Goal: Task Accomplishment & Management: Manage account settings

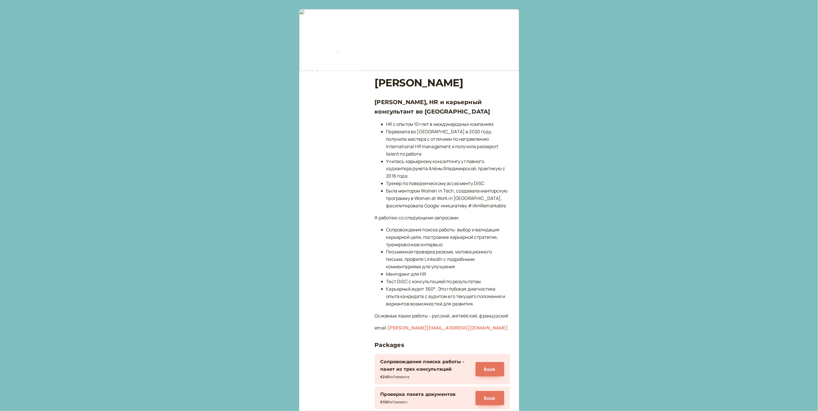
click at [370, 156] on div "[PERSON_NAME] [PERSON_NAME], HR и карьерный консультант во [GEOGRAPHIC_DATA] HR…" at bounding box center [409, 340] width 202 height 653
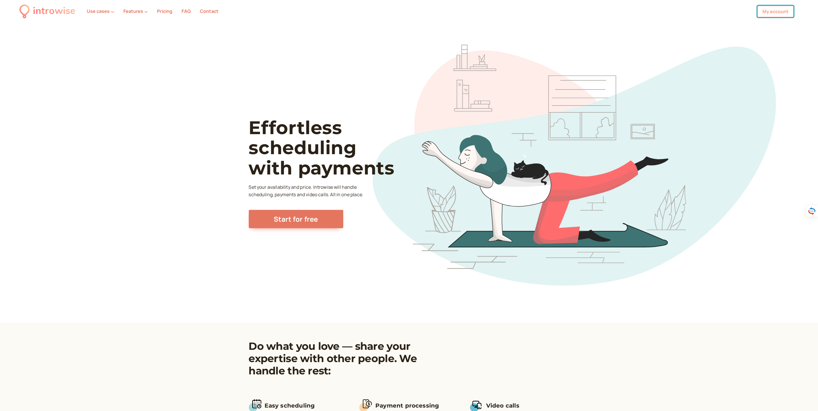
click at [776, 13] on link "My account" at bounding box center [775, 11] width 37 height 12
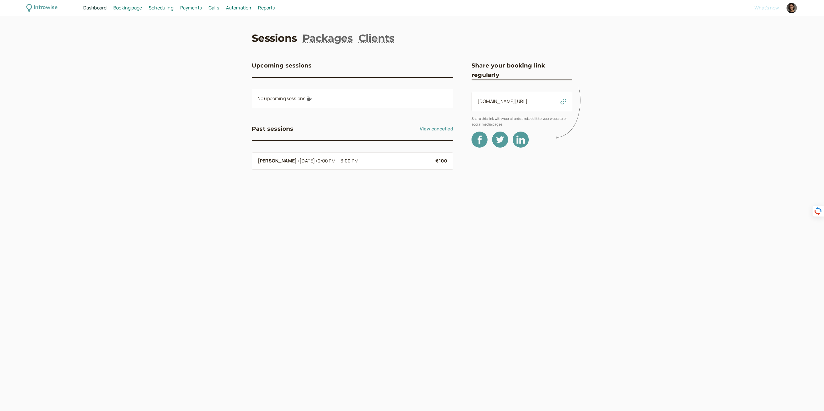
click at [139, 11] on span "Booking page" at bounding box center [127, 8] width 29 height 6
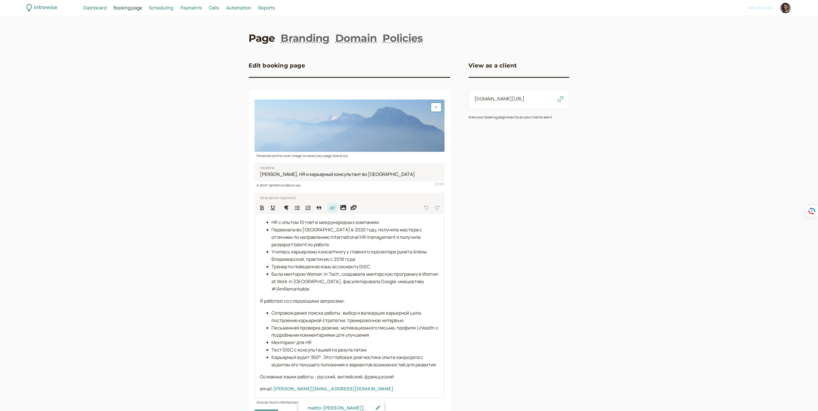
click at [165, 6] on span "Scheduling" at bounding box center [161, 8] width 25 height 6
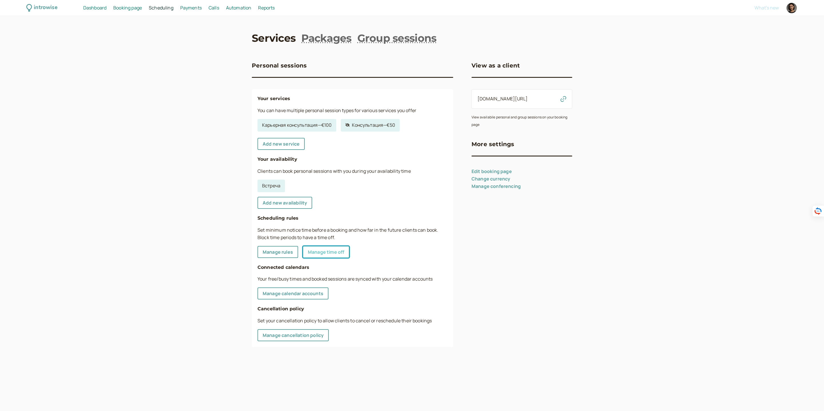
click at [331, 251] on link "Manage time off" at bounding box center [326, 252] width 47 height 12
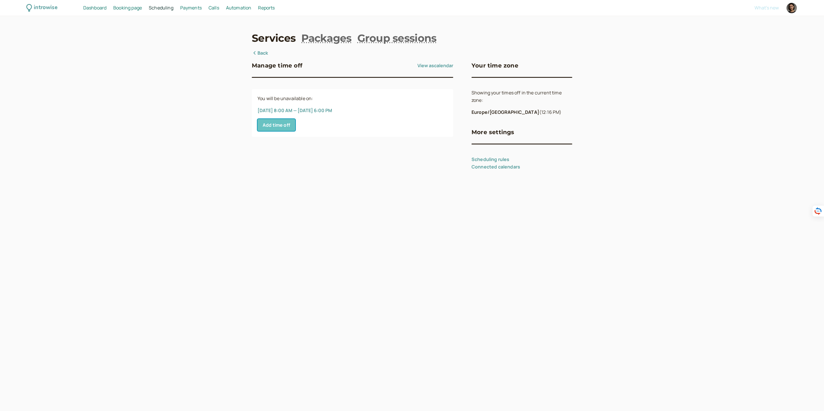
click at [281, 125] on button "Add time off" at bounding box center [277, 125] width 38 height 12
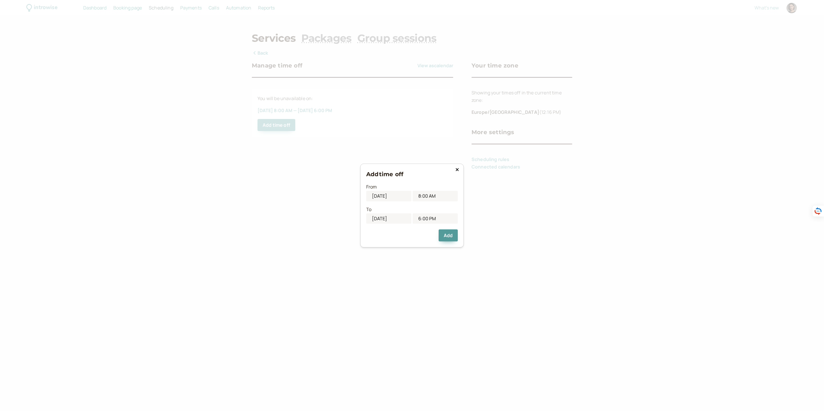
click at [457, 170] on icon at bounding box center [457, 169] width 3 height 3
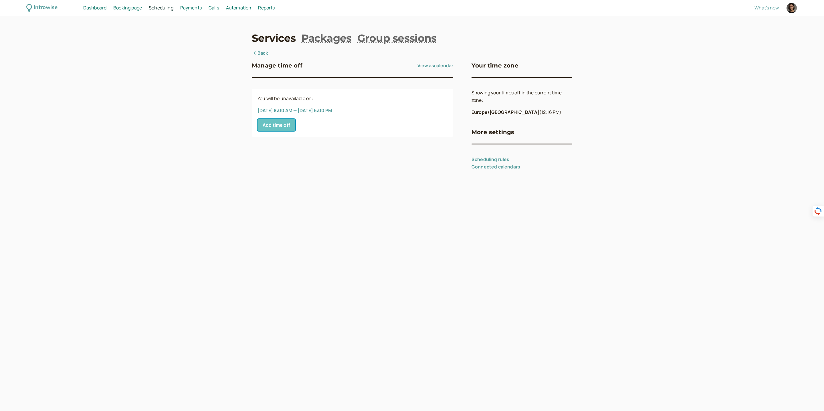
click at [279, 127] on button "Add time off" at bounding box center [277, 125] width 38 height 12
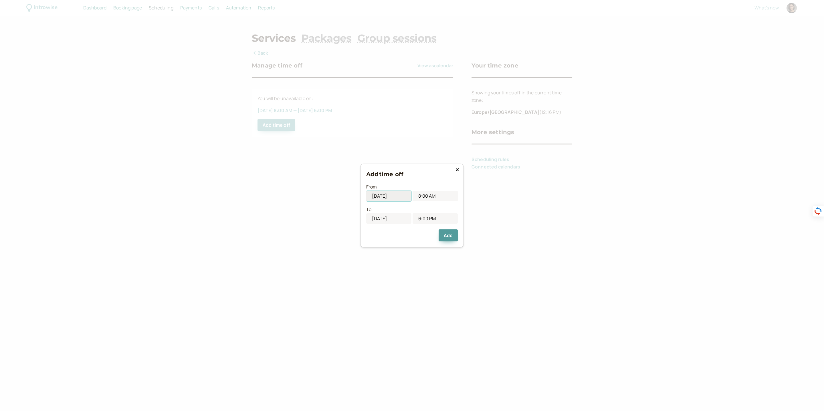
click at [399, 196] on input "10/10/2025" at bounding box center [388, 196] width 45 height 11
click at [368, 248] on div "13" at bounding box center [370, 248] width 8 height 8
type input "10/13/2025"
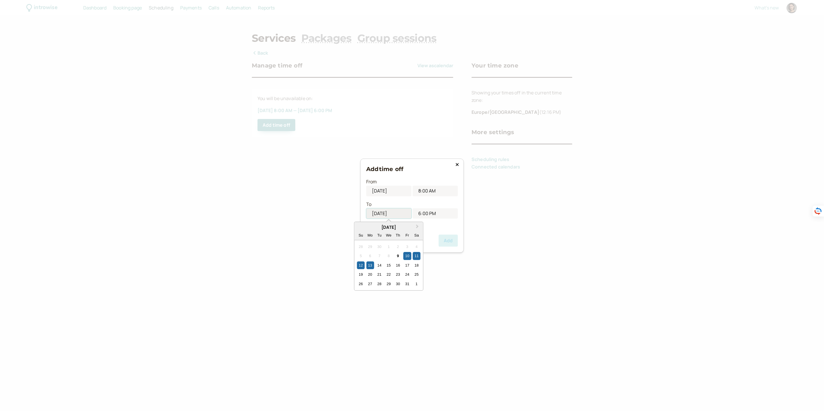
click at [404, 214] on input "10/10/2025" at bounding box center [388, 213] width 45 height 11
click at [371, 265] on div "13" at bounding box center [370, 266] width 8 height 8
type input "10/13/2025"
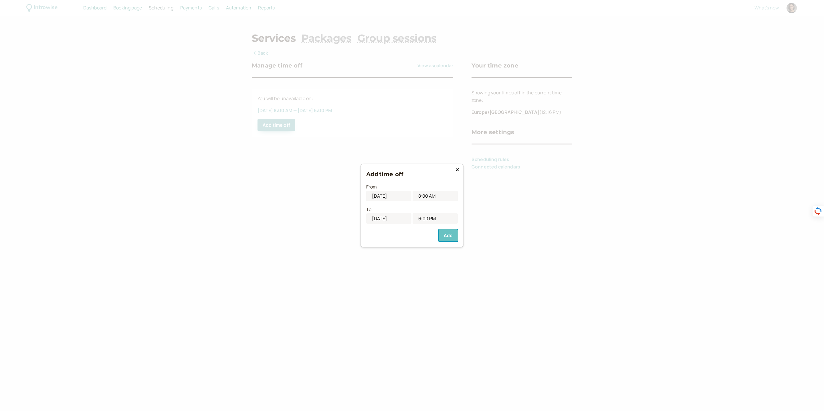
click at [449, 236] on button "Add" at bounding box center [448, 236] width 19 height 12
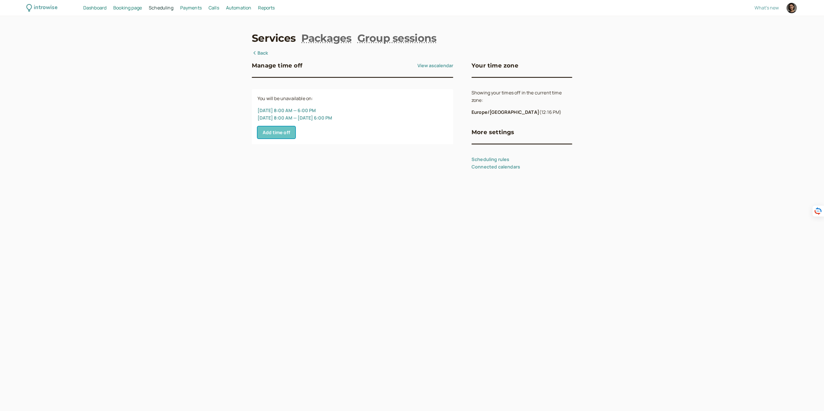
click at [281, 131] on button "Add time off" at bounding box center [277, 133] width 38 height 12
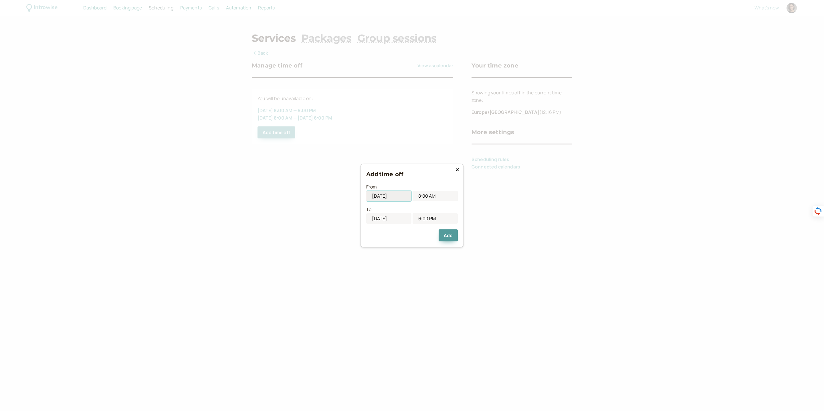
click at [401, 198] on input "10/10/2025" at bounding box center [388, 196] width 45 height 11
click at [409, 258] on div "24" at bounding box center [408, 257] width 8 height 8
type input "10/24/2025"
click at [399, 214] on input "10/10/2025" at bounding box center [388, 213] width 45 height 11
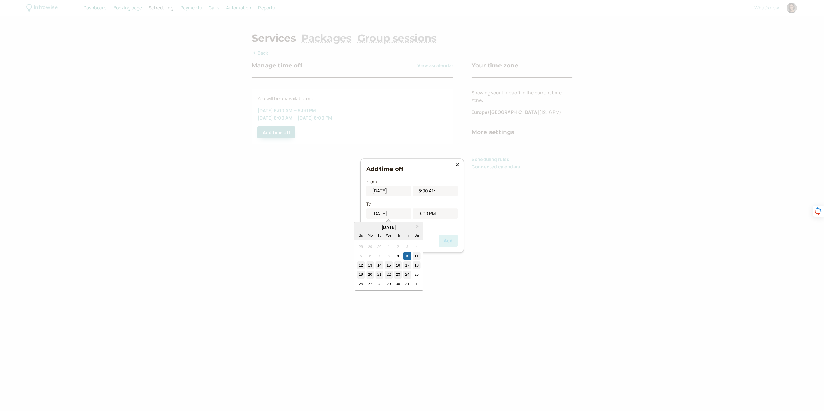
click at [408, 275] on div "24" at bounding box center [408, 275] width 8 height 8
type input "10/24/2025"
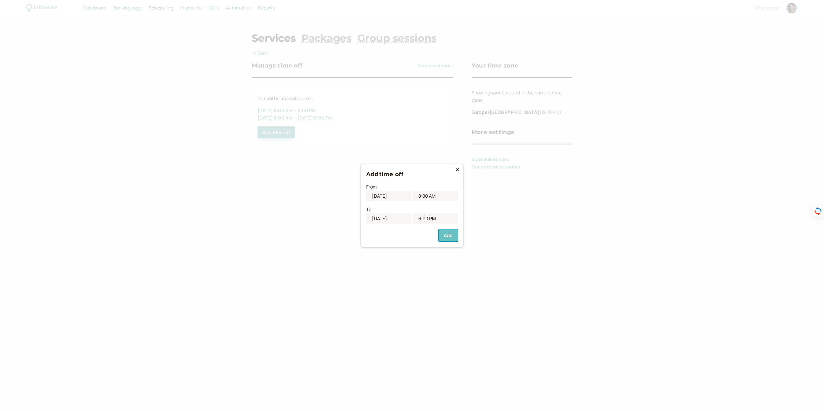
click at [452, 235] on button "Add" at bounding box center [448, 236] width 19 height 12
